Goal: Entertainment & Leisure: Consume media (video, audio)

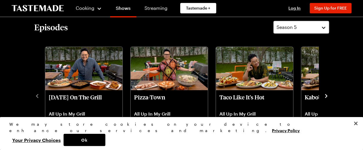
scroll to position [174, 0]
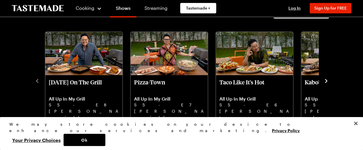
click at [327, 80] on icon "navigate to next item" at bounding box center [326, 81] width 6 height 6
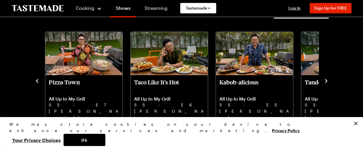
click at [327, 80] on icon "navigate to next item" at bounding box center [326, 81] width 6 height 6
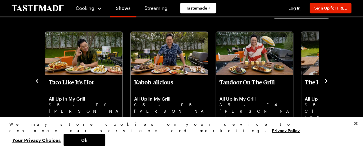
click at [327, 80] on icon "navigate to next item" at bounding box center [326, 81] width 6 height 6
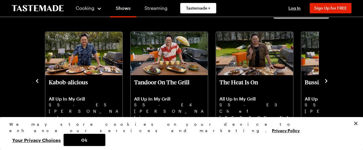
click at [327, 80] on icon "navigate to next item" at bounding box center [326, 81] width 6 height 6
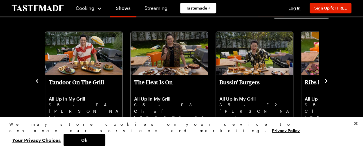
click at [327, 80] on icon "navigate to next item" at bounding box center [326, 81] width 6 height 6
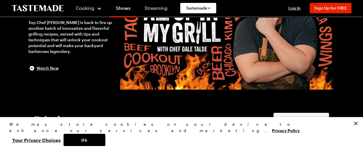
scroll to position [0, 0]
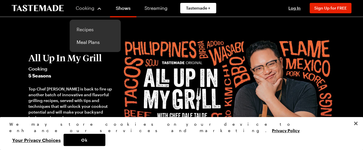
click at [87, 30] on link "Recipes" at bounding box center [95, 29] width 44 height 13
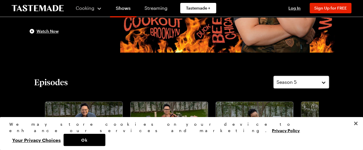
scroll to position [116, 0]
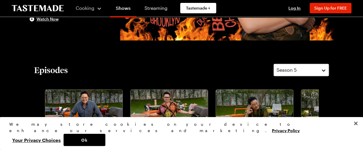
click at [322, 69] on button "Season 5" at bounding box center [301, 70] width 56 height 13
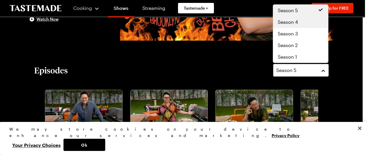
click at [286, 21] on span "Season 4" at bounding box center [288, 22] width 20 height 7
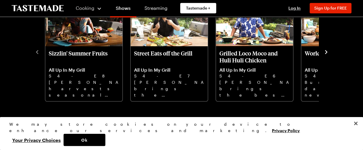
scroll to position [174, 0]
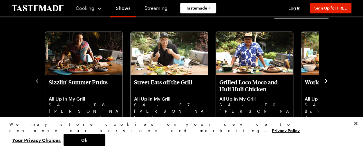
click at [324, 80] on icon "navigate to next item" at bounding box center [326, 81] width 6 height 6
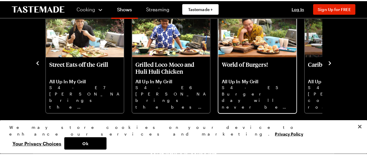
scroll to position [203, 0]
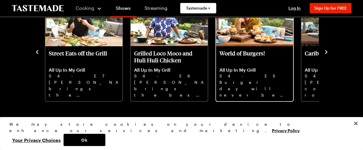
click at [259, 81] on p "Burger day will never be the same when [PERSON_NAME] brings global flavor, thre…" at bounding box center [254, 88] width 70 height 19
